Goal: Information Seeking & Learning: Compare options

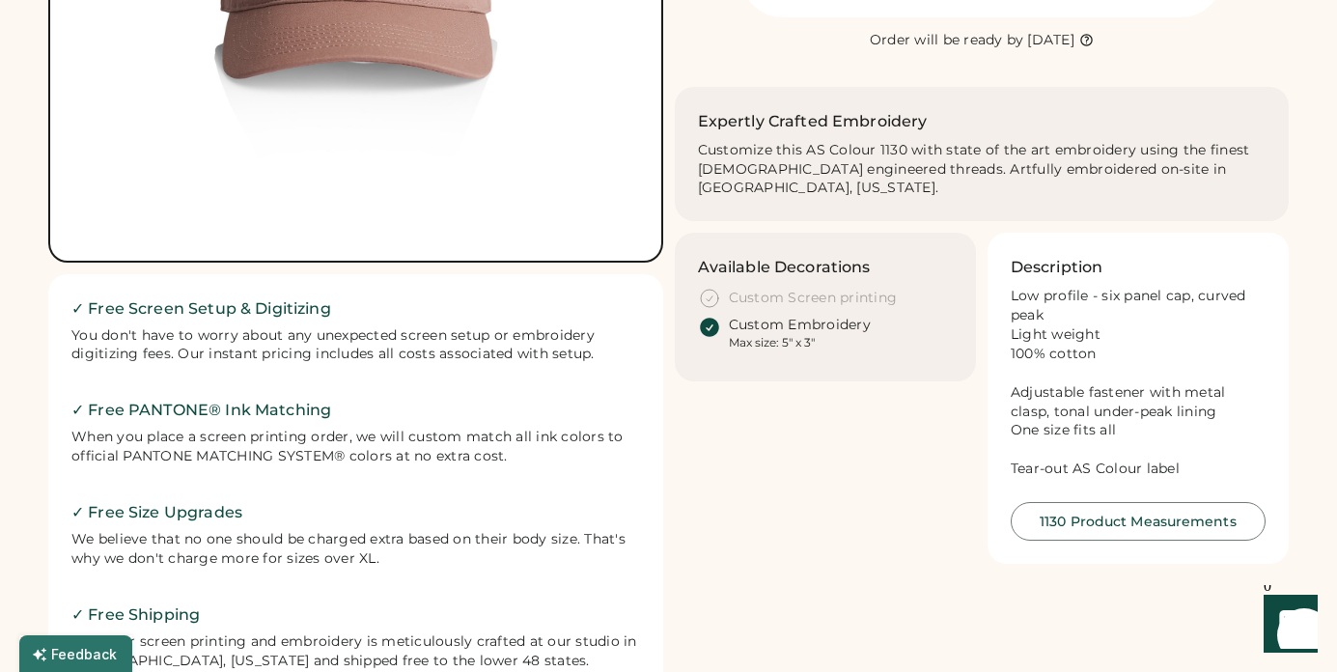
scroll to position [525, 0]
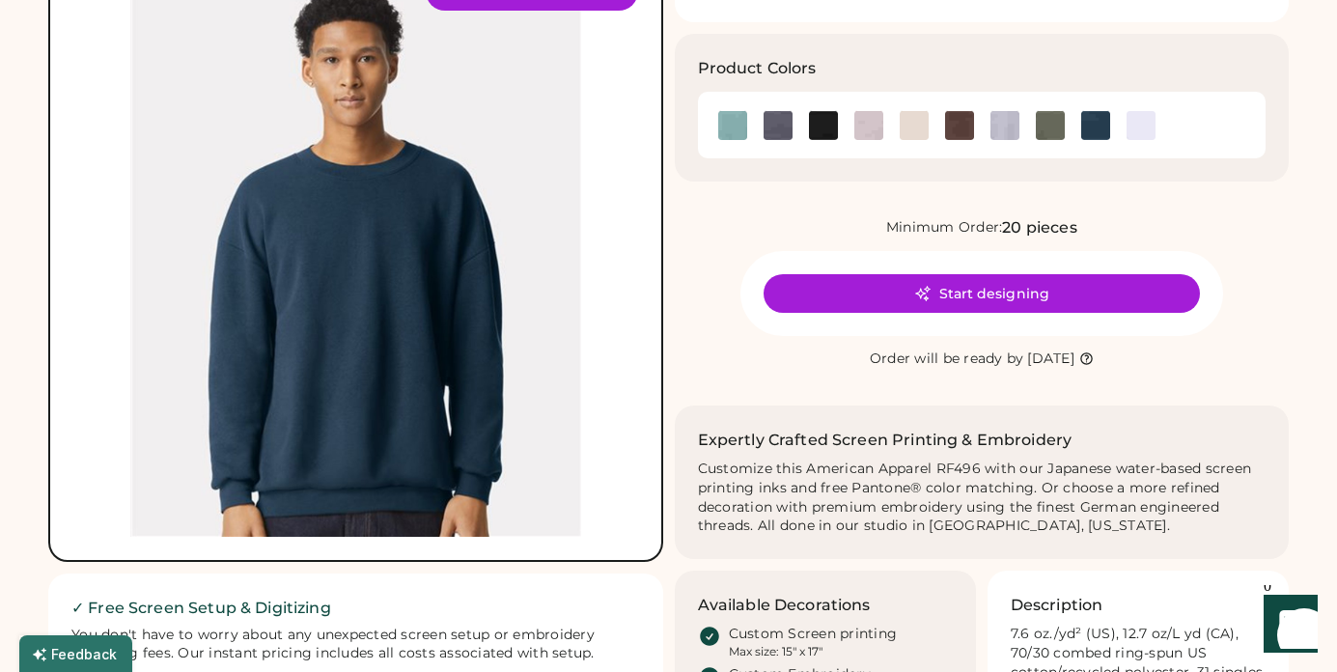
scroll to position [162, 0]
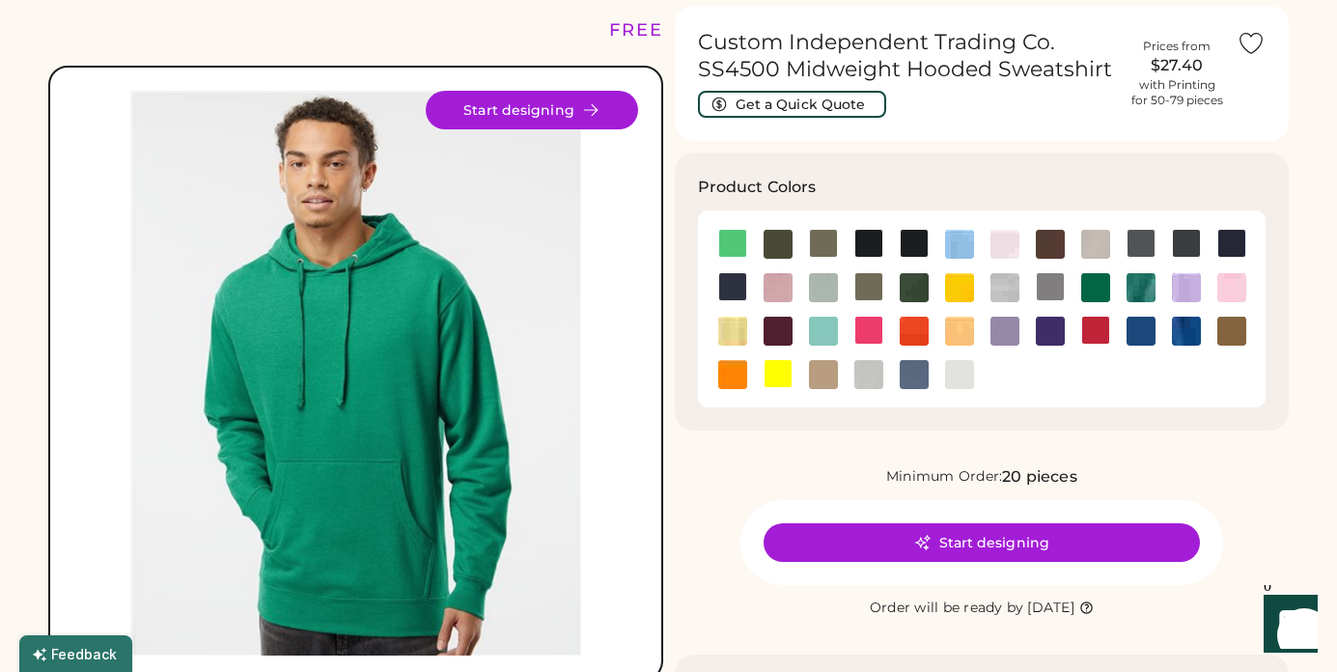
scroll to position [87, 0]
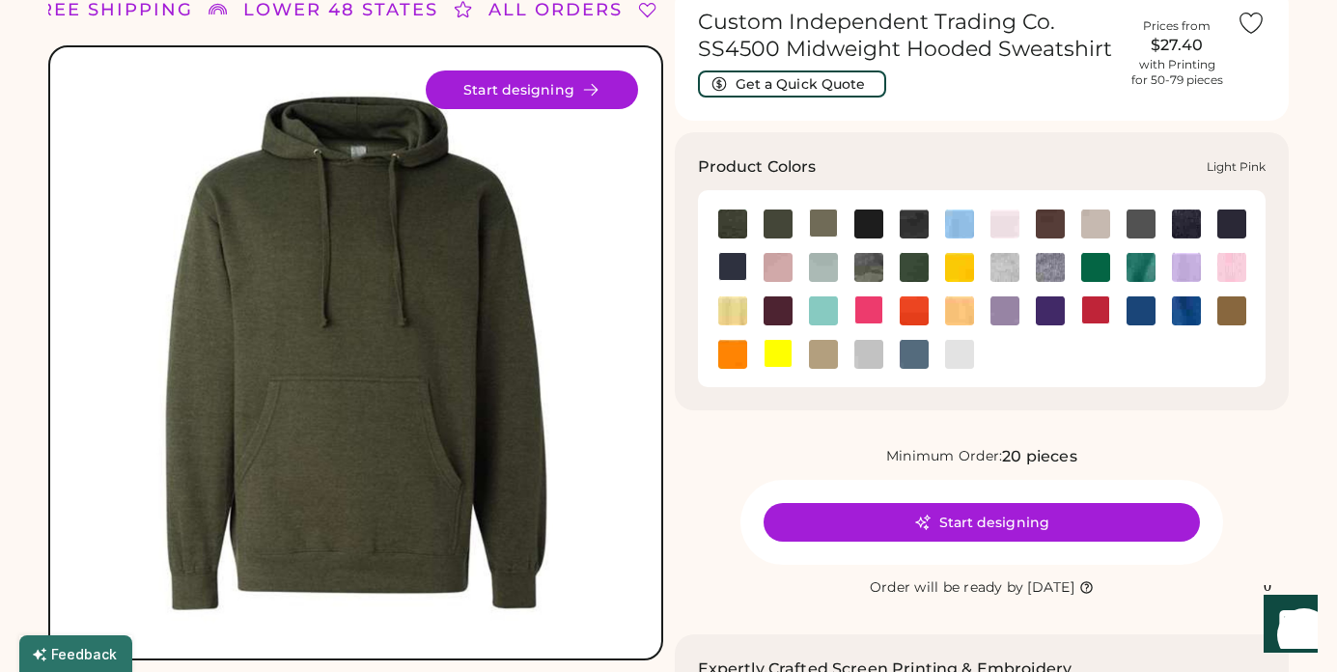
click at [1237, 261] on img at bounding box center [1232, 267] width 29 height 29
